Goal: Information Seeking & Learning: Learn about a topic

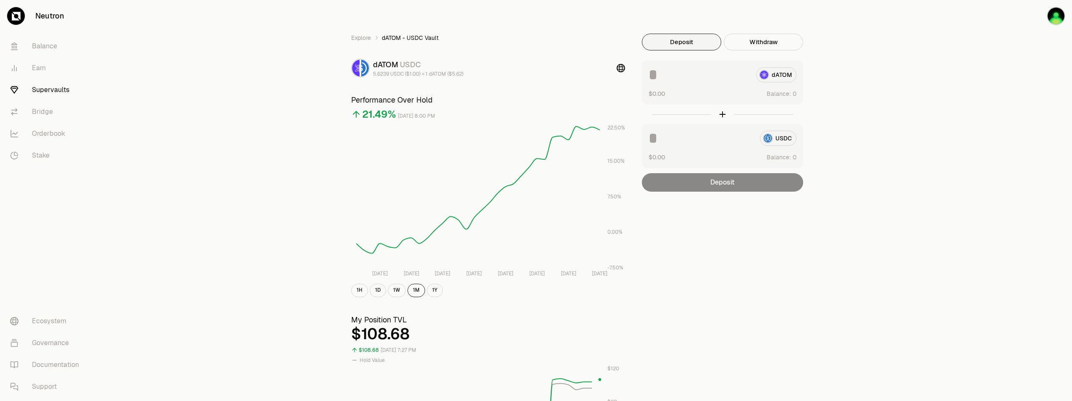
scroll to position [151, 0]
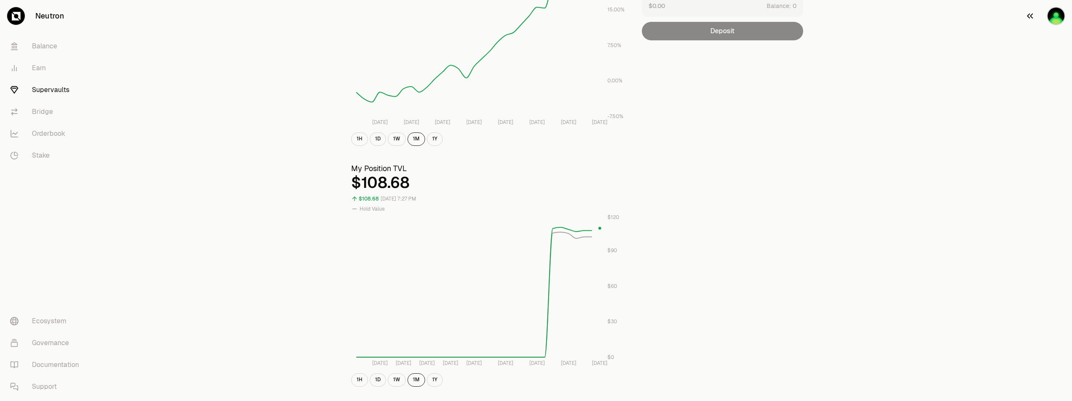
click at [1051, 22] on img "button" at bounding box center [1056, 16] width 17 height 17
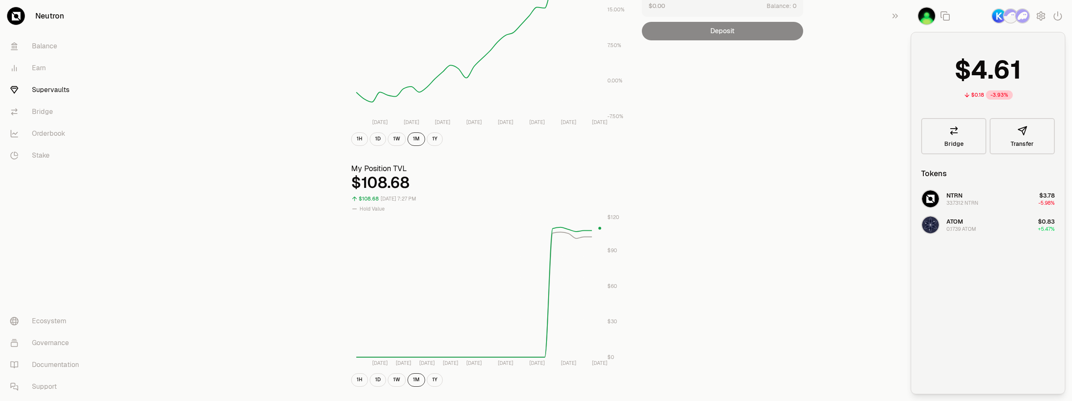
drag, startPoint x: 881, startPoint y: 126, endPoint x: 876, endPoint y: 127, distance: 4.5
click at [876, 127] on div "Explore dATOM - USDC Vault dATOM USDC 5.6239 USDC ($1.00) = 1 dATOM ($5.62) Per…" at bounding box center [583, 241] width 978 height 784
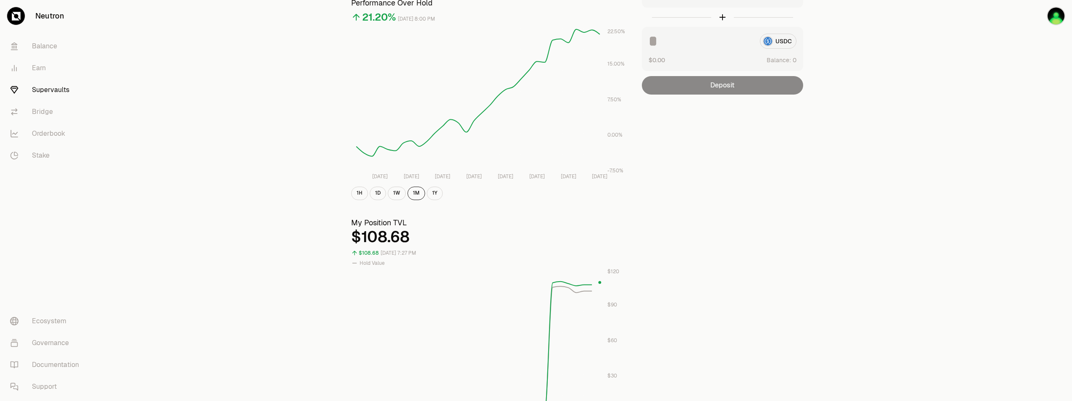
scroll to position [202, 0]
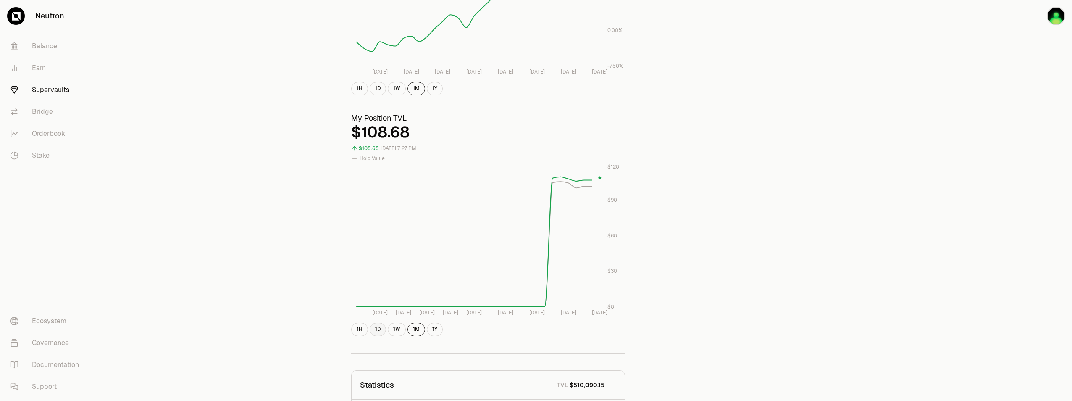
click at [380, 330] on button "1D" at bounding box center [378, 329] width 16 height 13
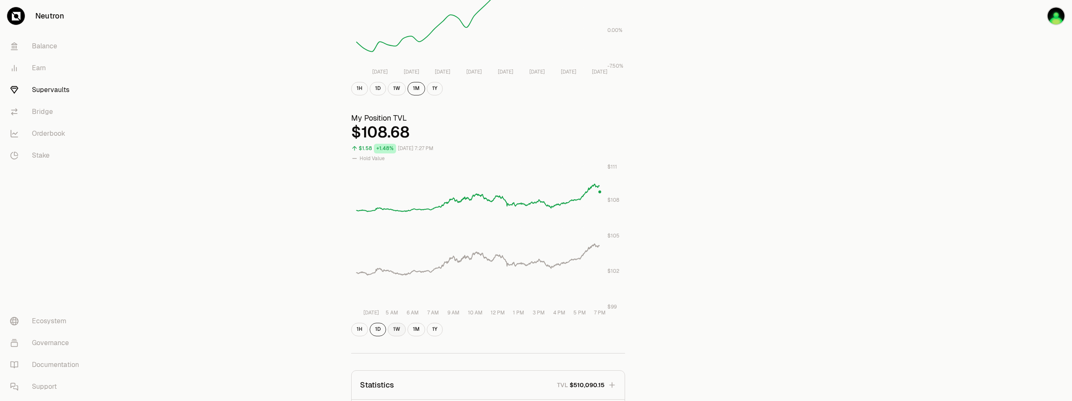
click at [389, 327] on button "1W" at bounding box center [397, 329] width 18 height 13
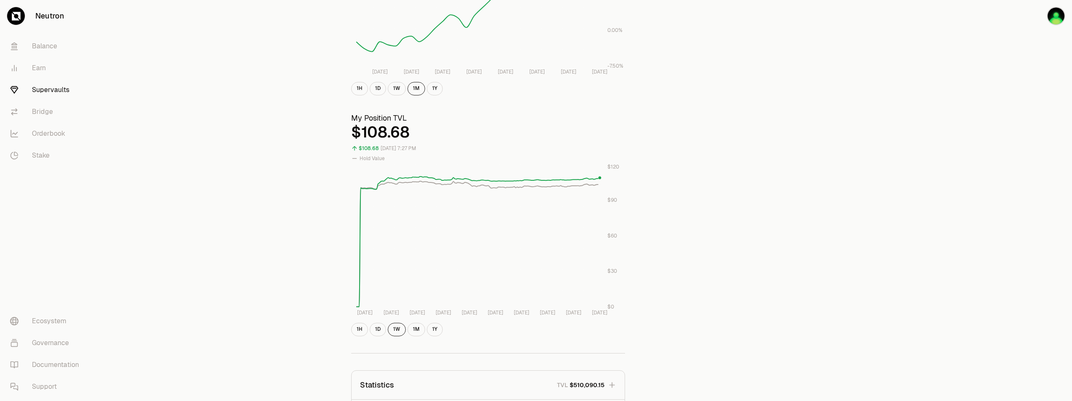
click at [803, 212] on div "Explore dATOM - USDC Vault dATOM USDC 5.6239 USDC ($1.00) = 1 dATOM ($5.62) Per…" at bounding box center [583, 190] width 484 height 717
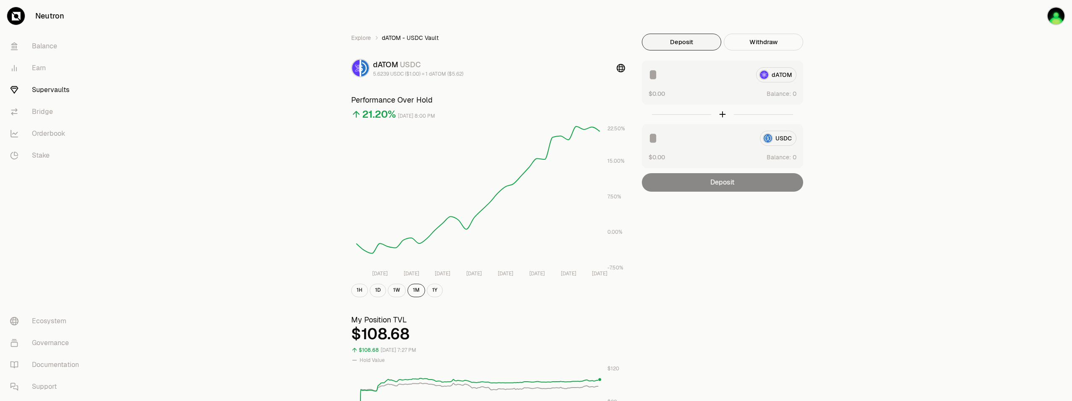
click at [40, 93] on link "Supervaults" at bounding box center [46, 90] width 87 height 22
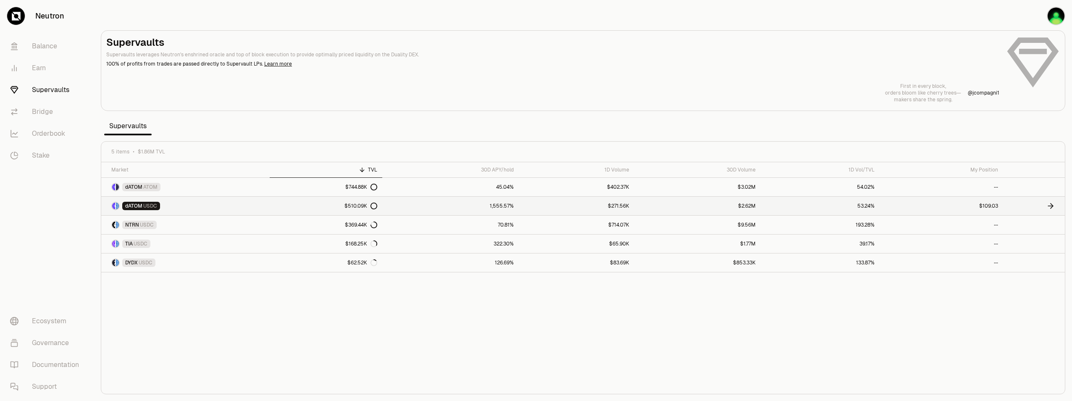
click at [355, 205] on div "$510.09K" at bounding box center [361, 206] width 33 height 7
